Goal: Task Accomplishment & Management: Use online tool/utility

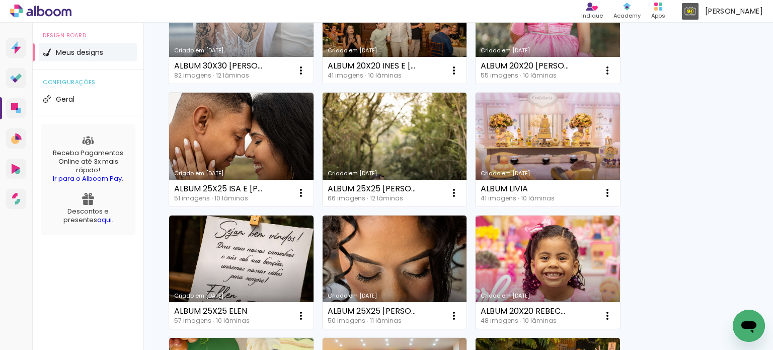
scroll to position [381, 0]
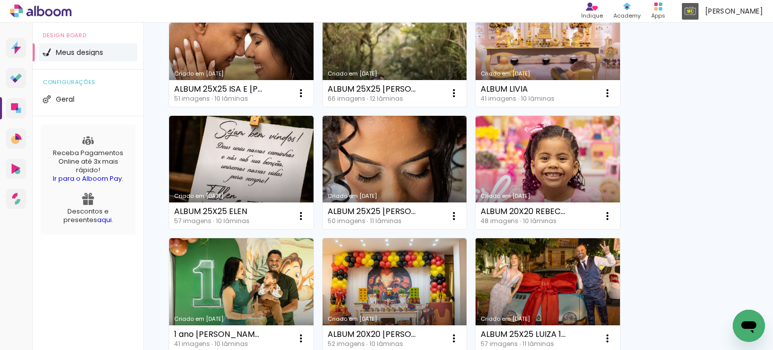
click at [552, 306] on link "Criado em [DATE]" at bounding box center [548, 295] width 144 height 114
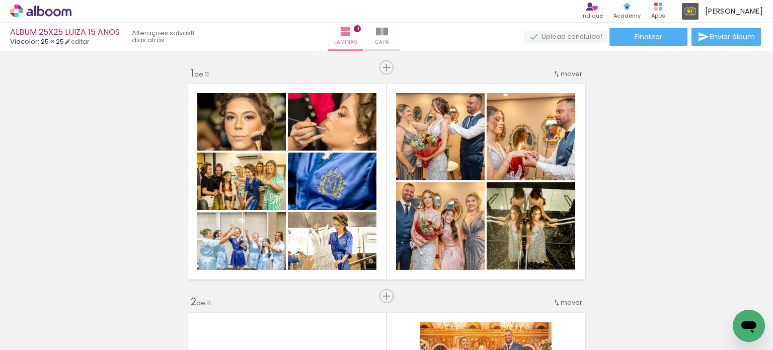
click at [177, 316] on div at bounding box center [156, 316] width 45 height 30
click at [388, 30] on iron-icon at bounding box center [382, 32] width 12 height 12
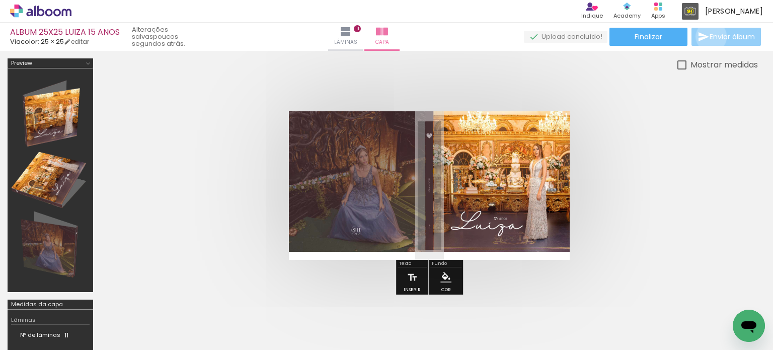
click at [710, 37] on span "Enviar álbum" at bounding box center [732, 36] width 45 height 7
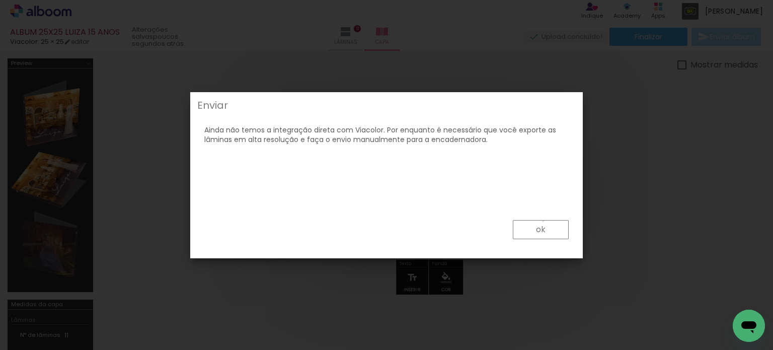
click at [544, 221] on paper-button "ok" at bounding box center [541, 229] width 56 height 19
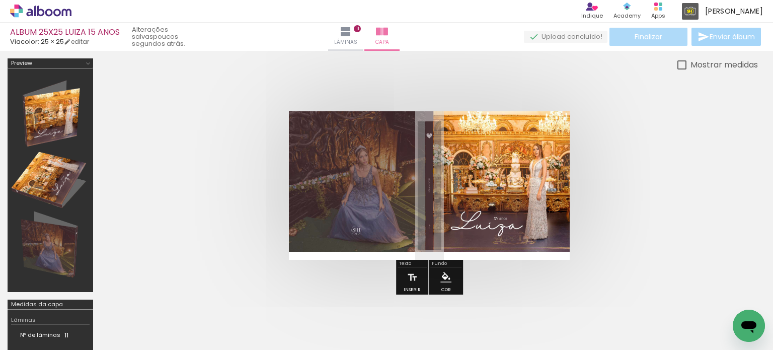
click at [635, 30] on paper-button "Finalizar" at bounding box center [648, 37] width 78 height 18
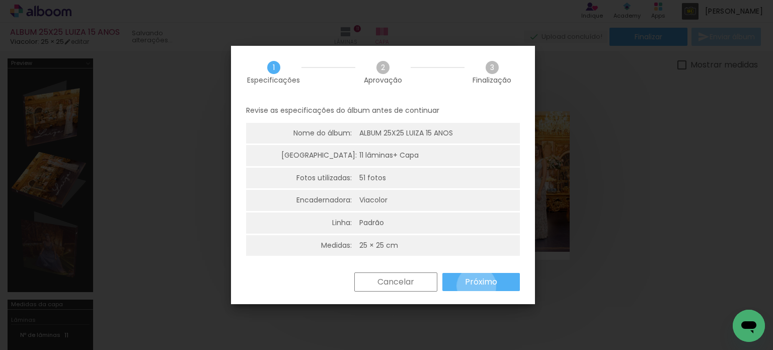
click at [0, 0] on slot "Próximo" at bounding box center [0, 0] width 0 height 0
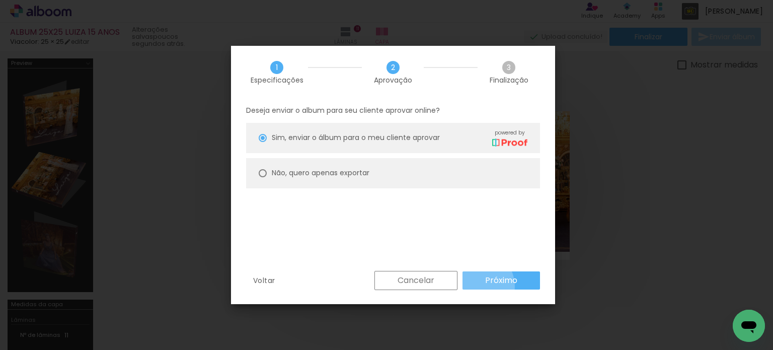
click at [476, 286] on paper-button "Próximo" at bounding box center [502, 280] width 78 height 18
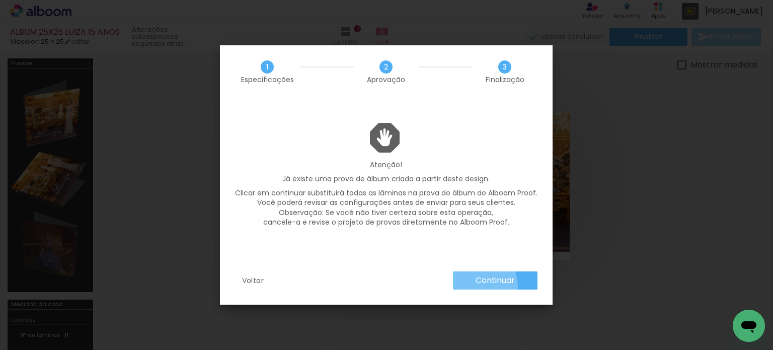
click at [476, 286] on paper-button "Continuar" at bounding box center [495, 280] width 85 height 18
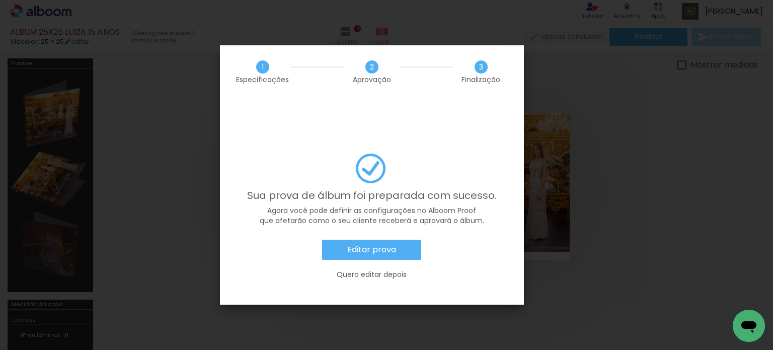
click at [0, 0] on slot "Editar prova" at bounding box center [0, 0] width 0 height 0
